Goal: Transaction & Acquisition: Purchase product/service

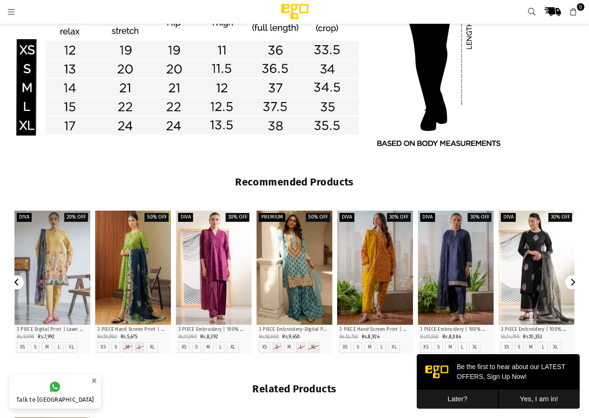
click at [469, 397] on button "Later?" at bounding box center [457, 398] width 81 height 19
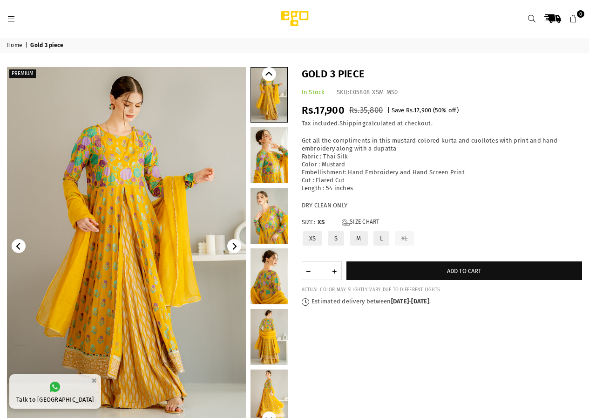
click at [267, 151] on link at bounding box center [269, 155] width 37 height 56
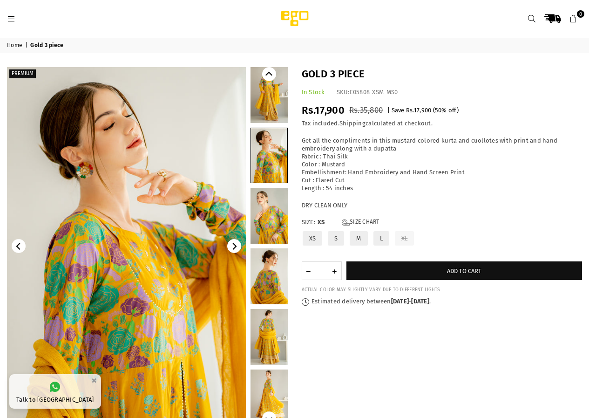
click at [265, 213] on link at bounding box center [269, 216] width 37 height 56
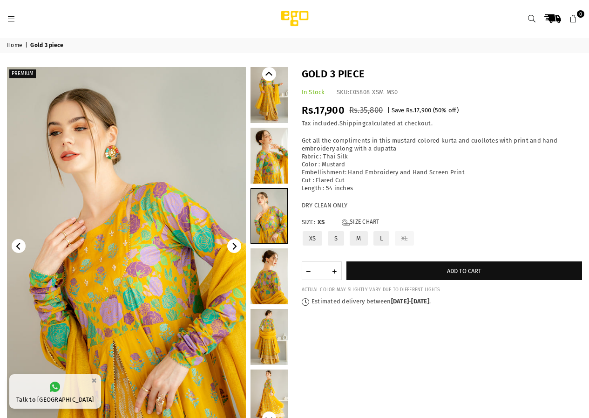
click at [265, 276] on link at bounding box center [269, 276] width 37 height 56
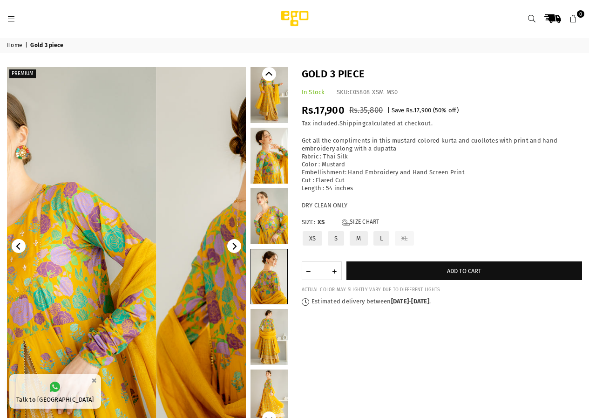
scroll to position [5, 0]
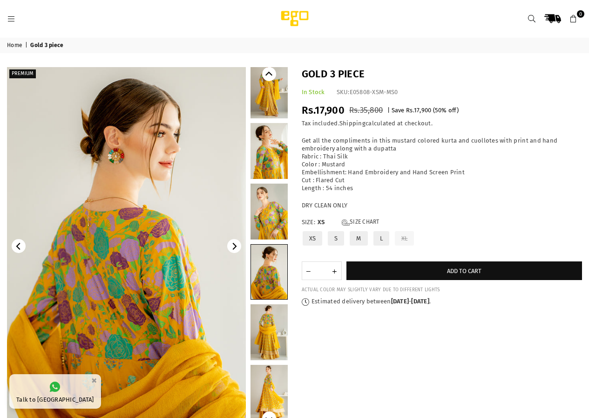
click at [261, 218] on link at bounding box center [269, 211] width 37 height 56
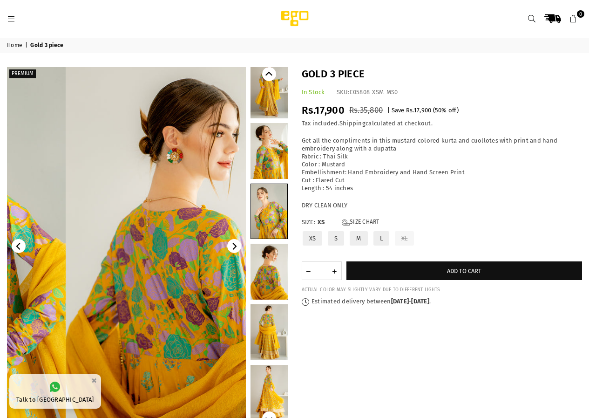
scroll to position [0, 0]
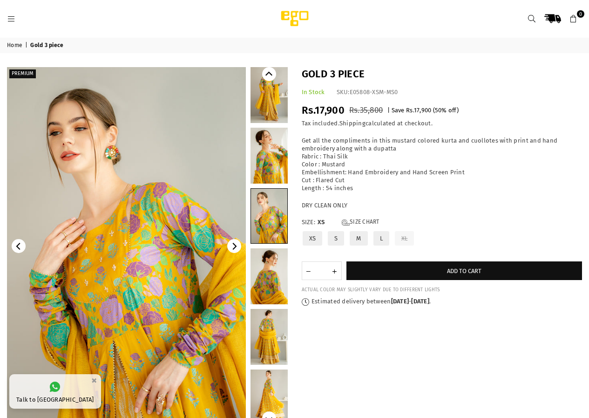
click at [264, 388] on link at bounding box center [269, 397] width 37 height 56
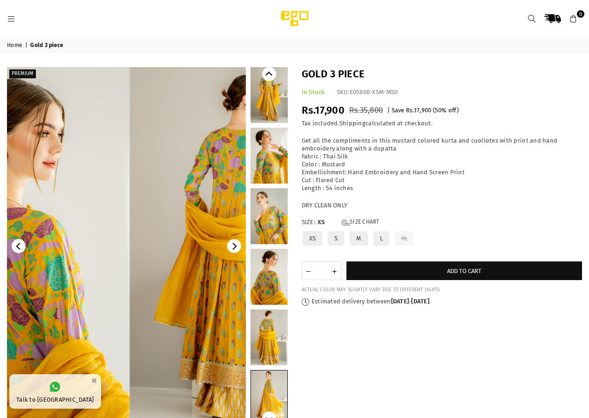
scroll to position [5, 0]
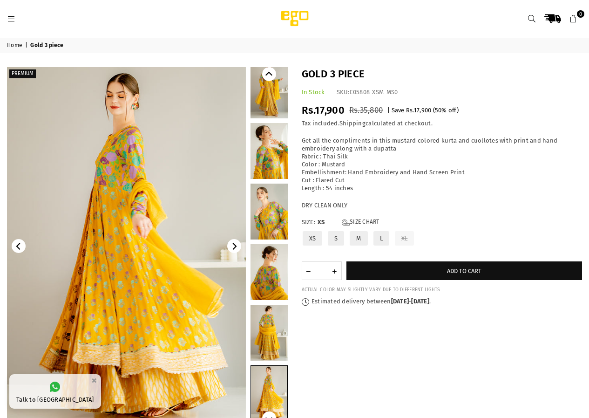
click at [268, 331] on link at bounding box center [269, 333] width 37 height 56
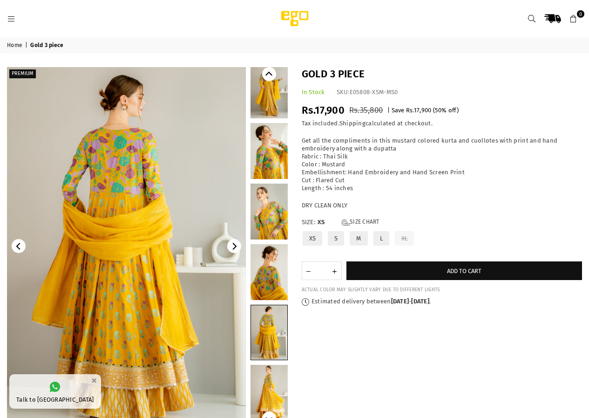
click at [266, 270] on link at bounding box center [269, 272] width 37 height 56
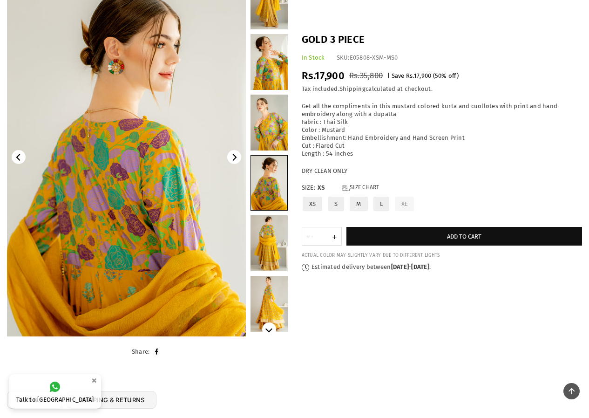
scroll to position [0, 0]
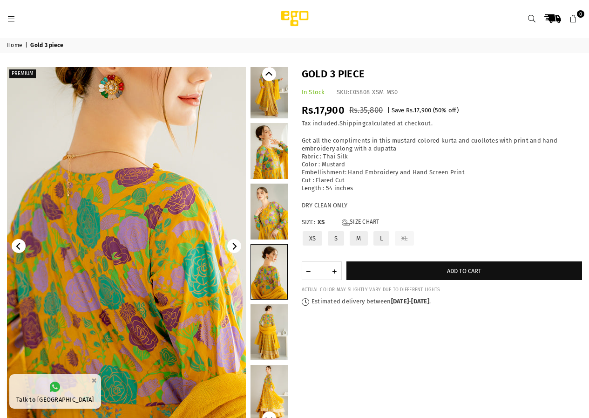
click at [124, 279] on img at bounding box center [127, 227] width 373 height 559
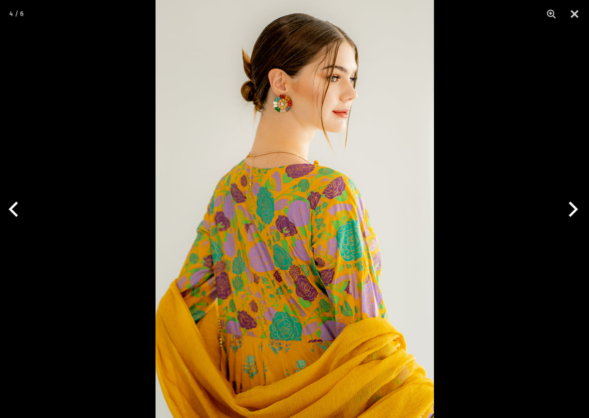
click at [124, 279] on div at bounding box center [294, 209] width 589 height 418
click at [247, 257] on img at bounding box center [295, 209] width 278 height 418
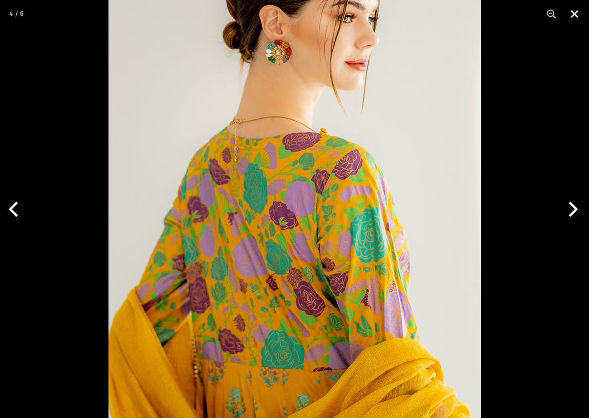
click at [247, 257] on img at bounding box center [294, 192] width 373 height 559
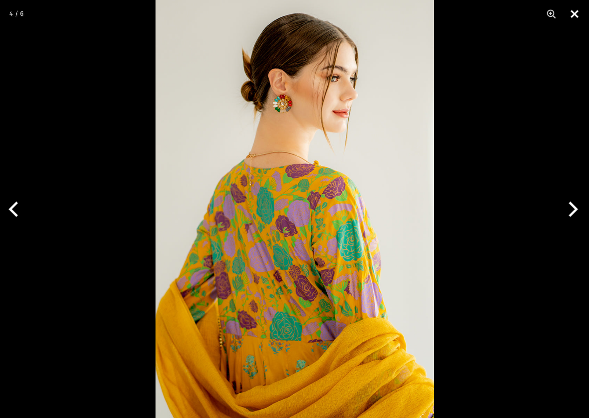
click at [572, 13] on button "Close" at bounding box center [574, 14] width 23 height 28
